Goal: Task Accomplishment & Management: Manage account settings

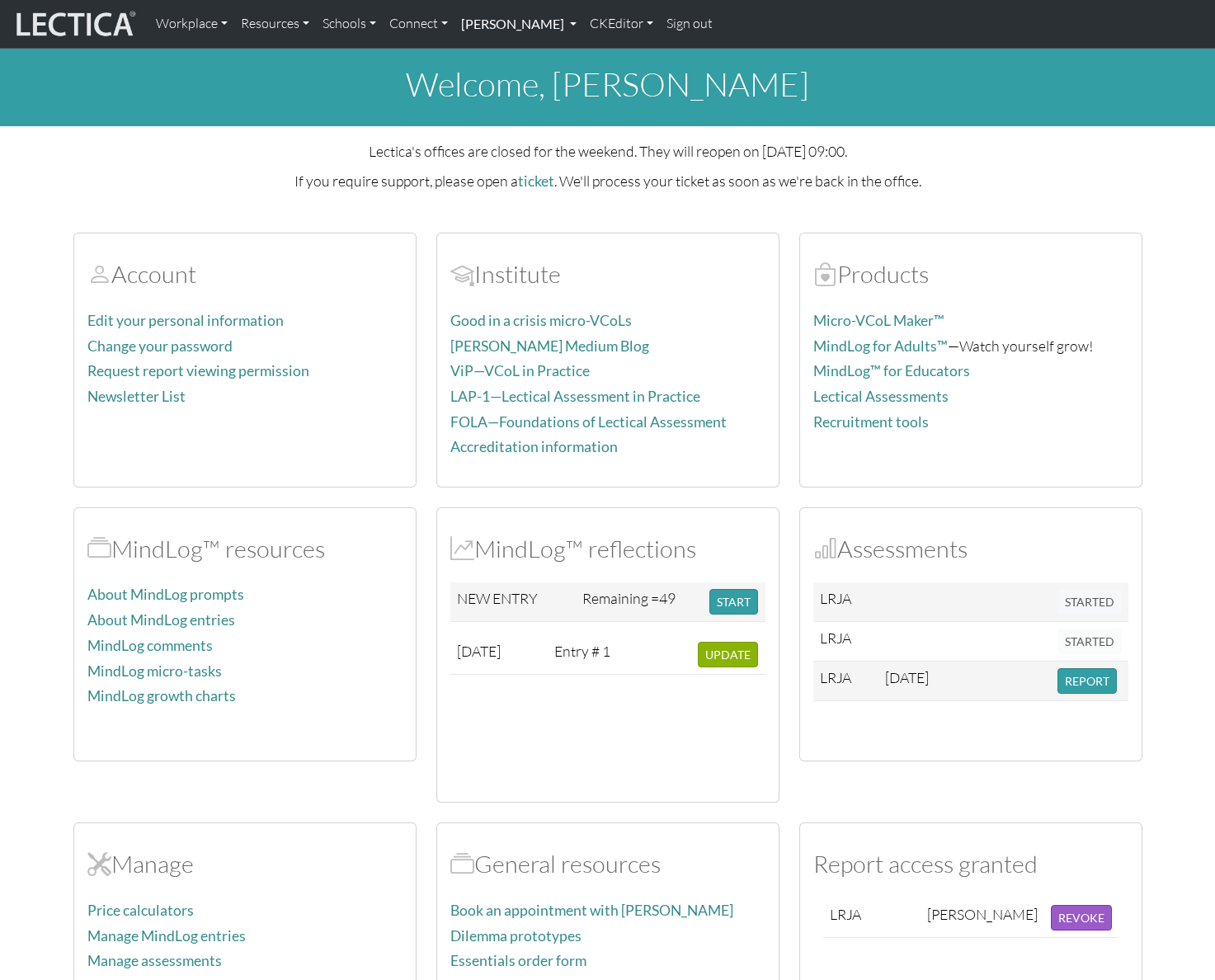
click at [583, 28] on link "[PERSON_NAME]" at bounding box center [518, 24] width 128 height 34
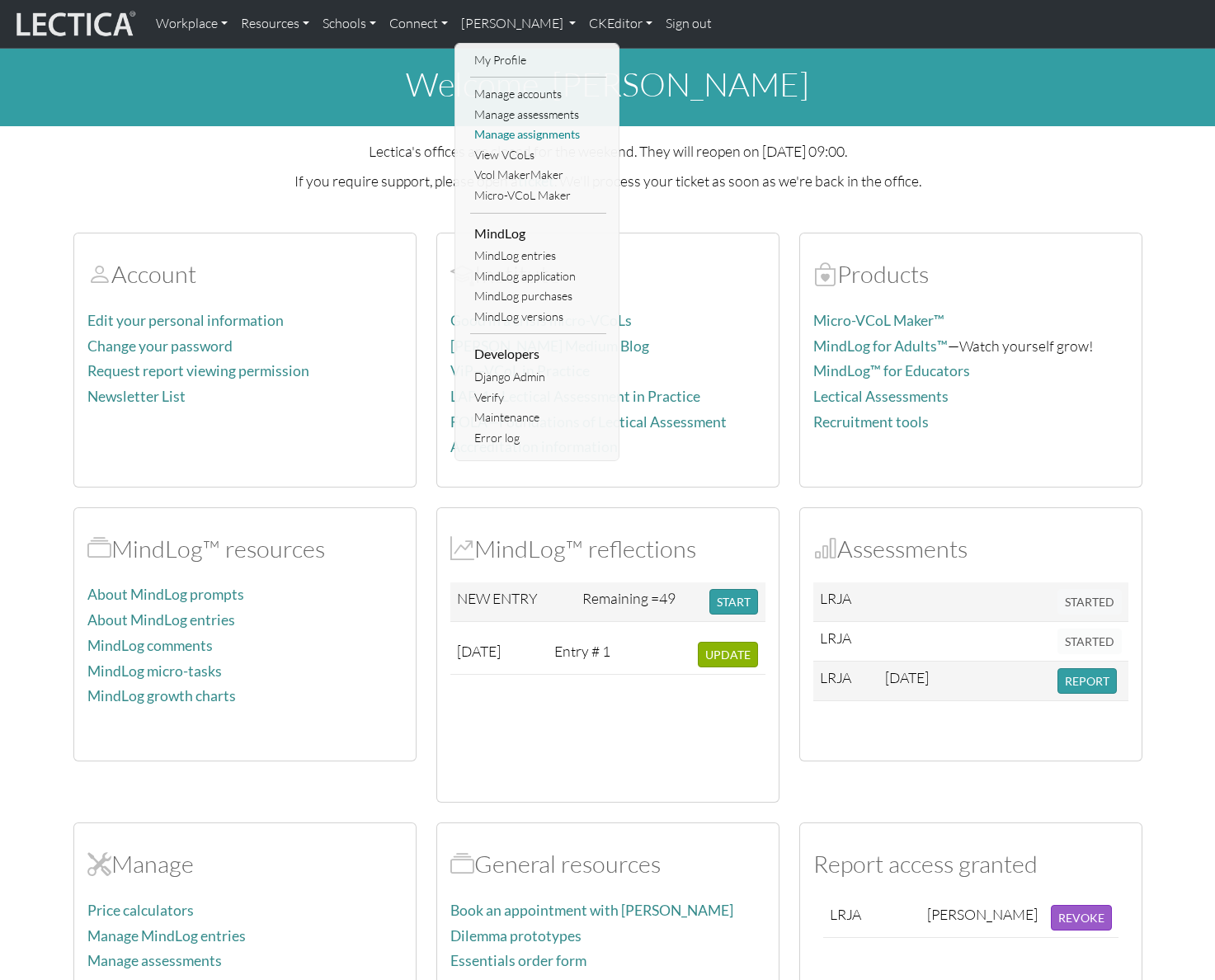
click at [560, 131] on link "Manage assignments" at bounding box center [538, 135] width 136 height 21
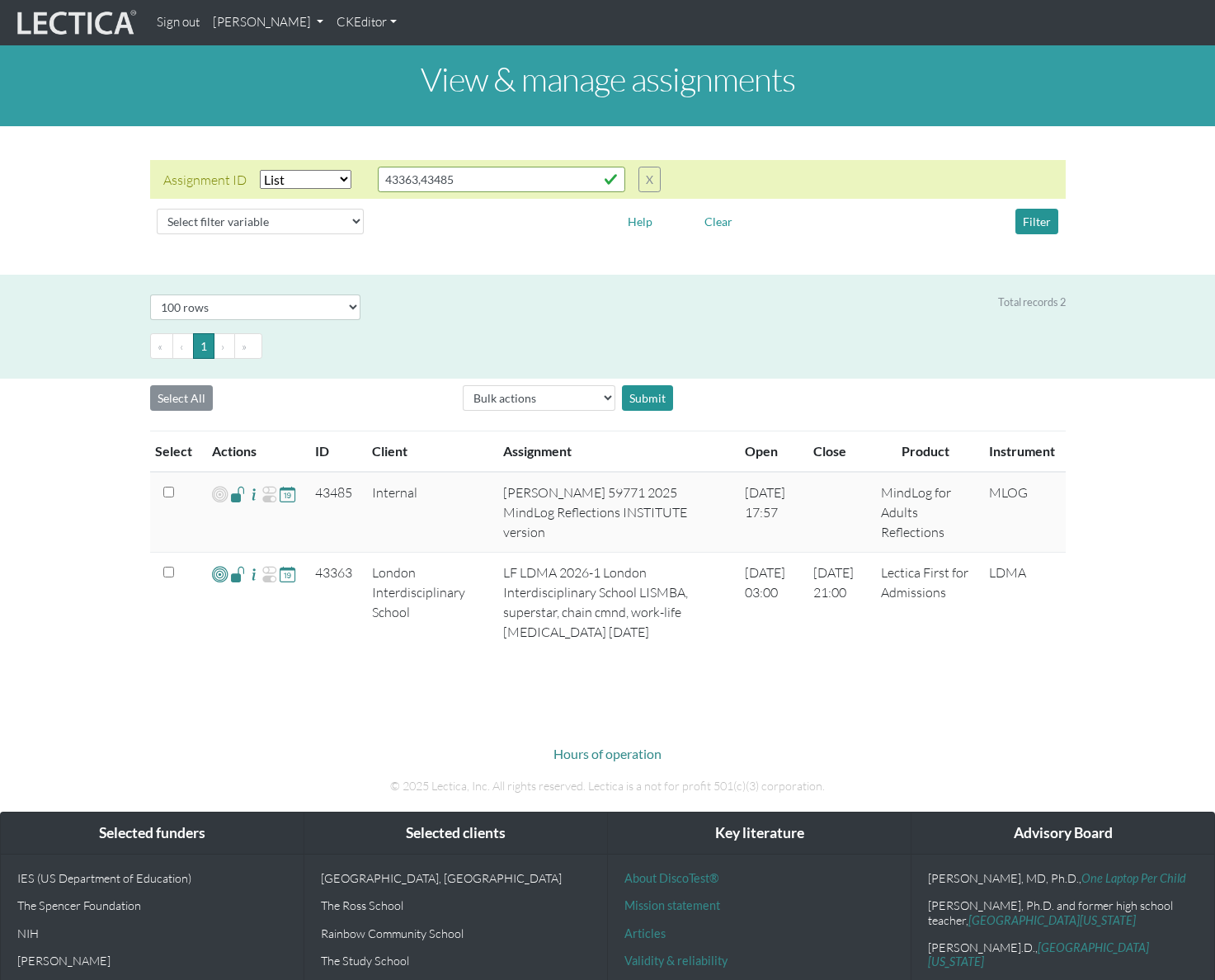
select select "in"
select select "100"
click at [498, 186] on input "43363,43485" at bounding box center [502, 179] width 247 height 26
type input "4"
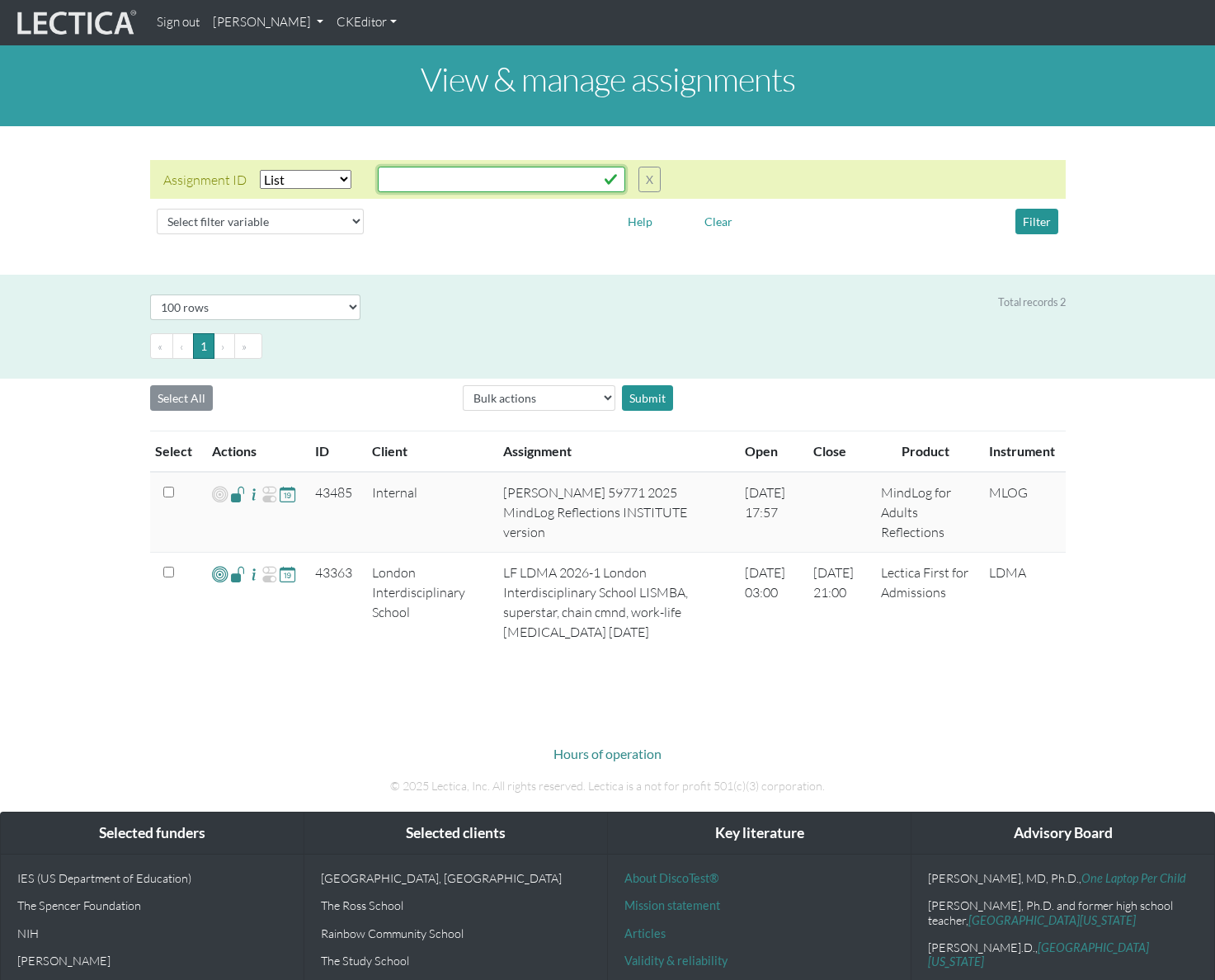
paste input "43485"
paste input "43484"
paste input "43483"
paste input "43482"
paste input "43392"
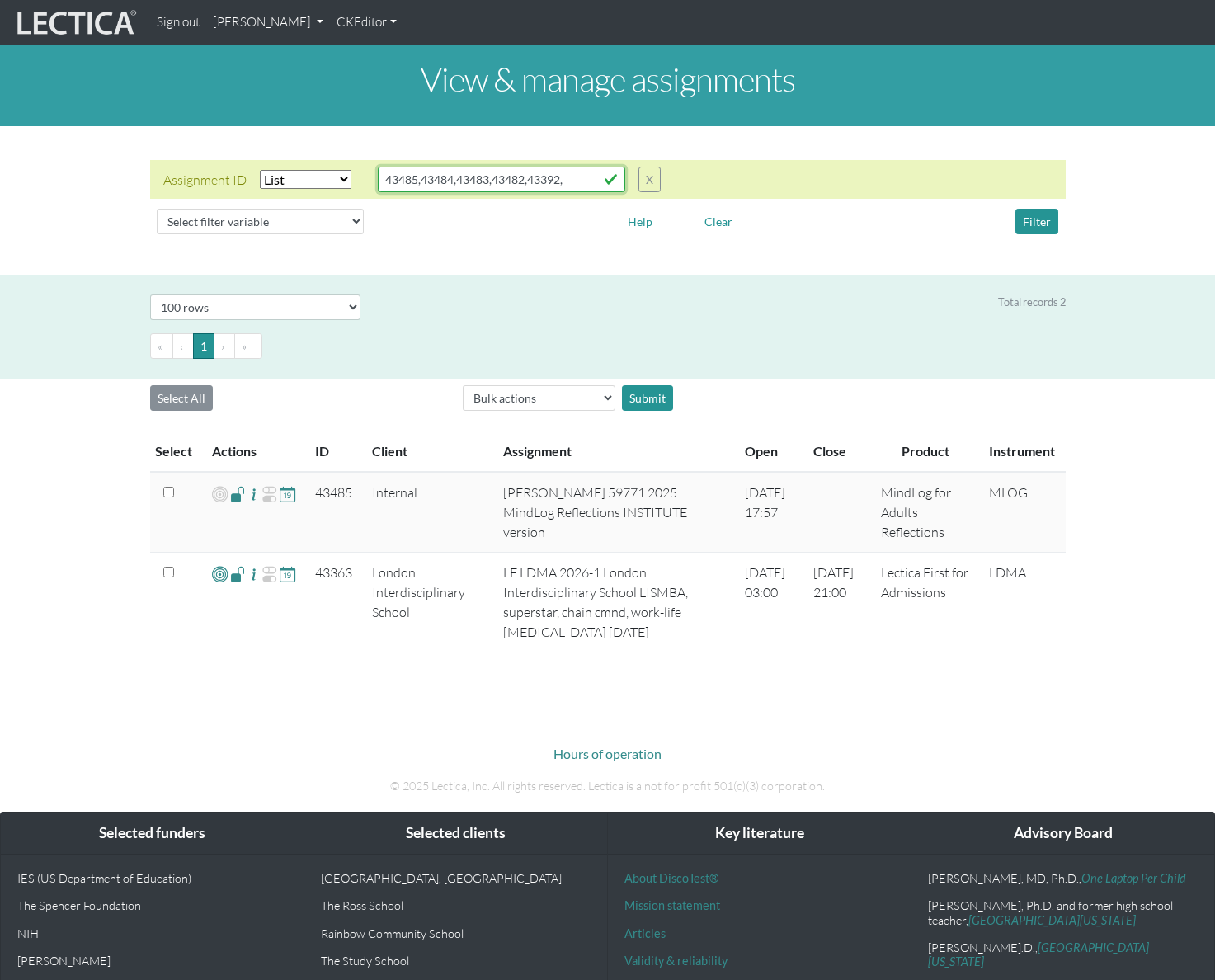
paste input "43400"
type input "43485,43484,43483,43482,43392,43400"
click at [1047, 209] on button "Filter" at bounding box center [1036, 221] width 43 height 26
